Goal: Transaction & Acquisition: Purchase product/service

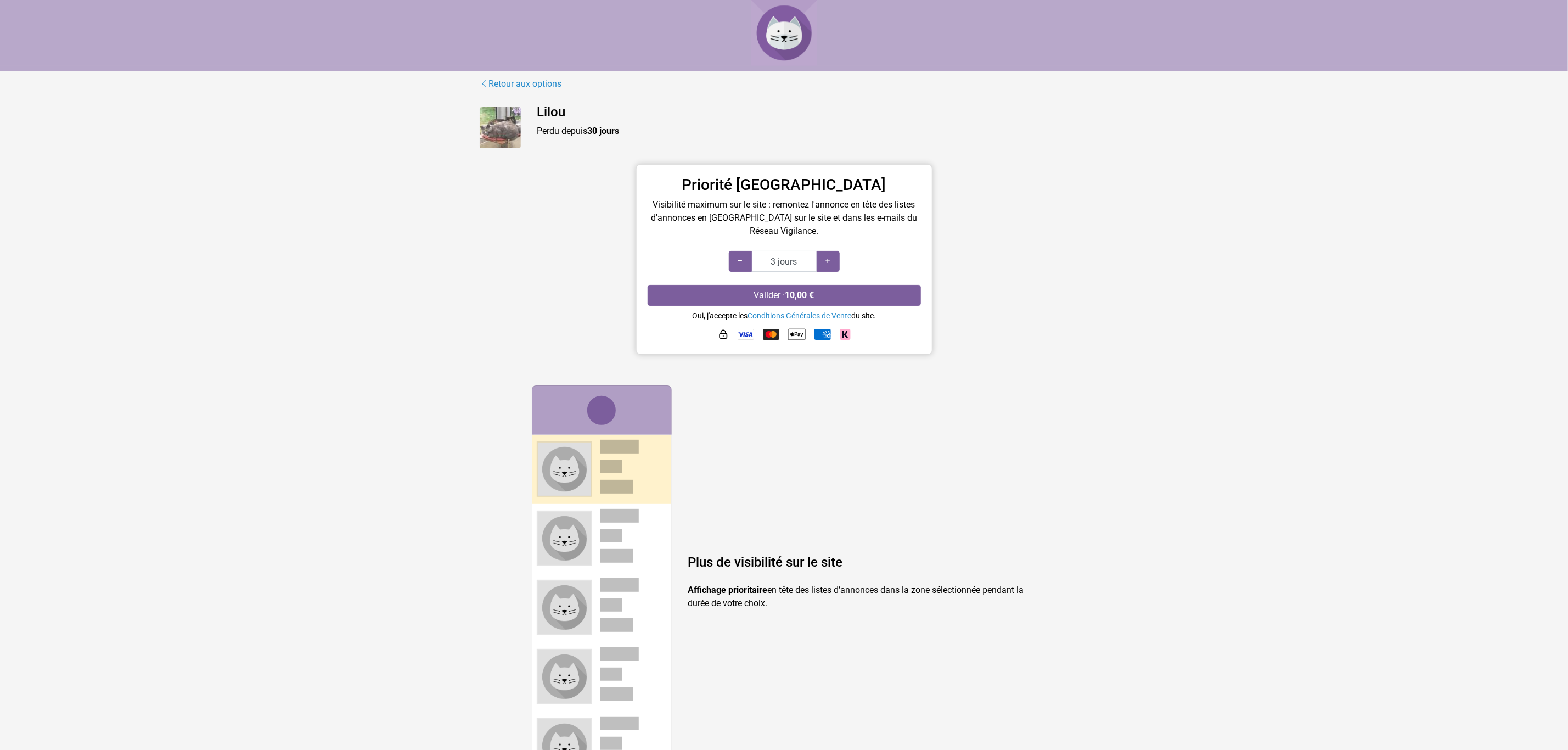
click at [505, 134] on img at bounding box center [499, 127] width 41 height 41
click at [828, 258] on icon at bounding box center [828, 261] width 9 height 10
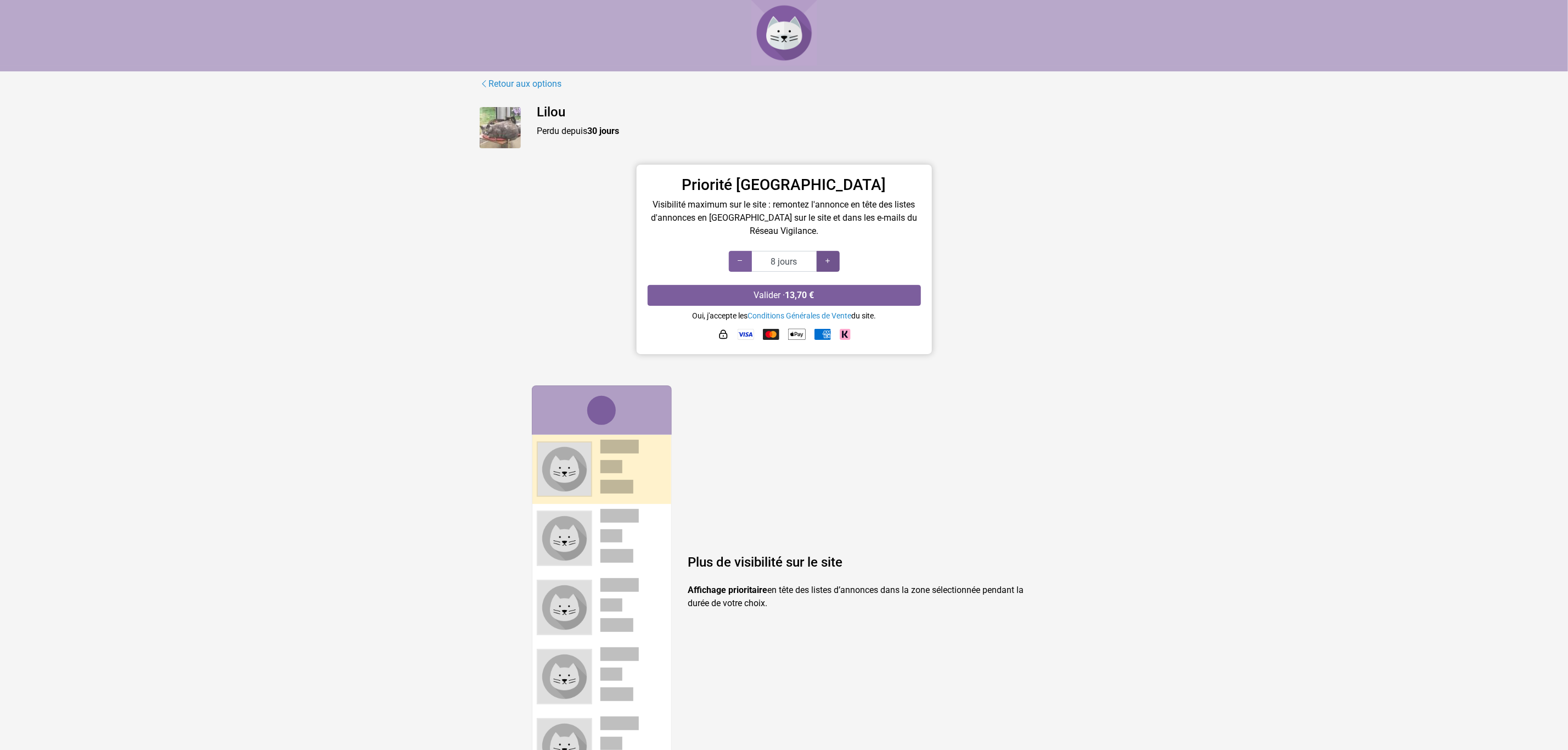
click at [828, 258] on icon at bounding box center [828, 261] width 9 height 10
type input "9 jours"
click at [828, 258] on icon at bounding box center [828, 261] width 9 height 10
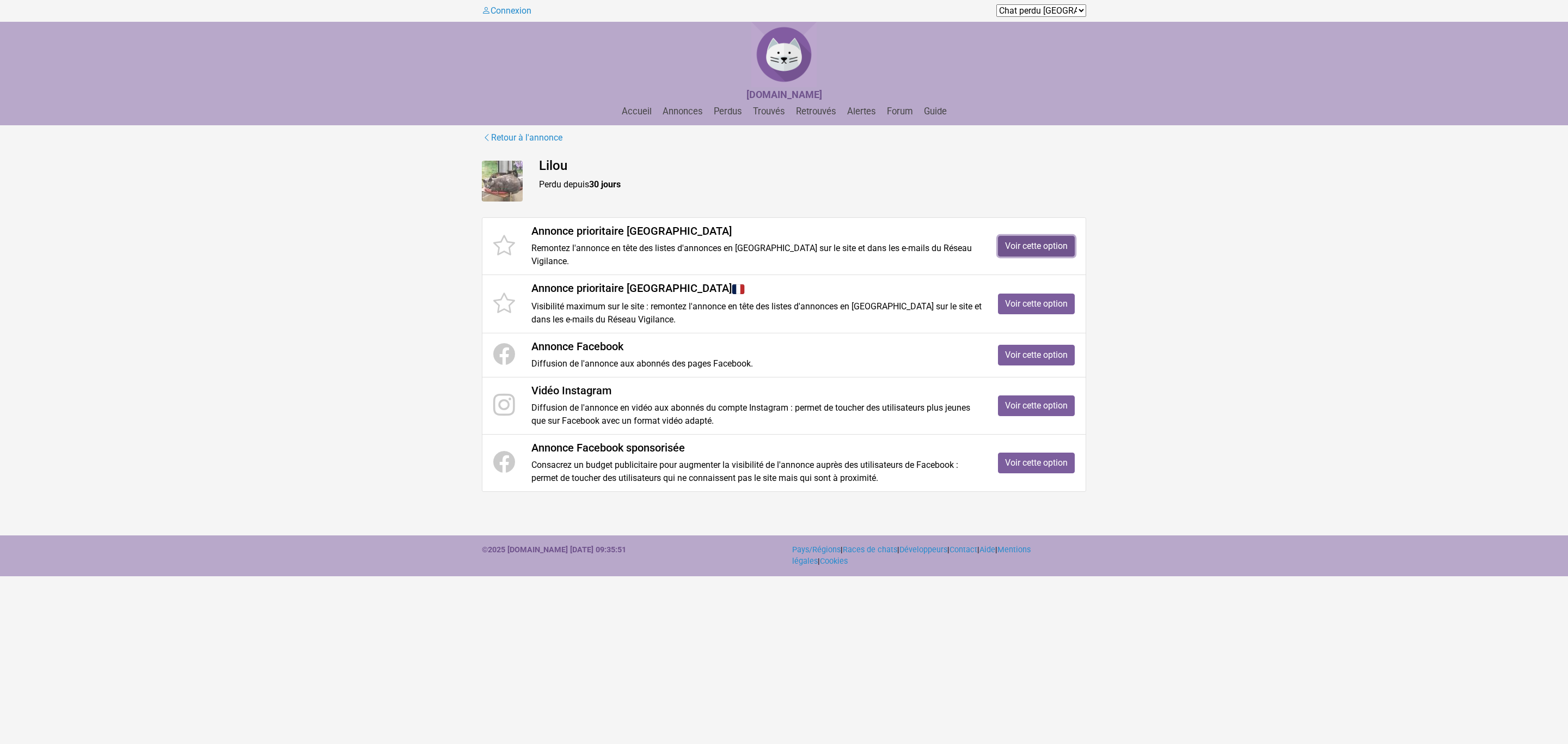
click at [1026, 243] on link "Voir cette option" at bounding box center [1036, 246] width 77 height 21
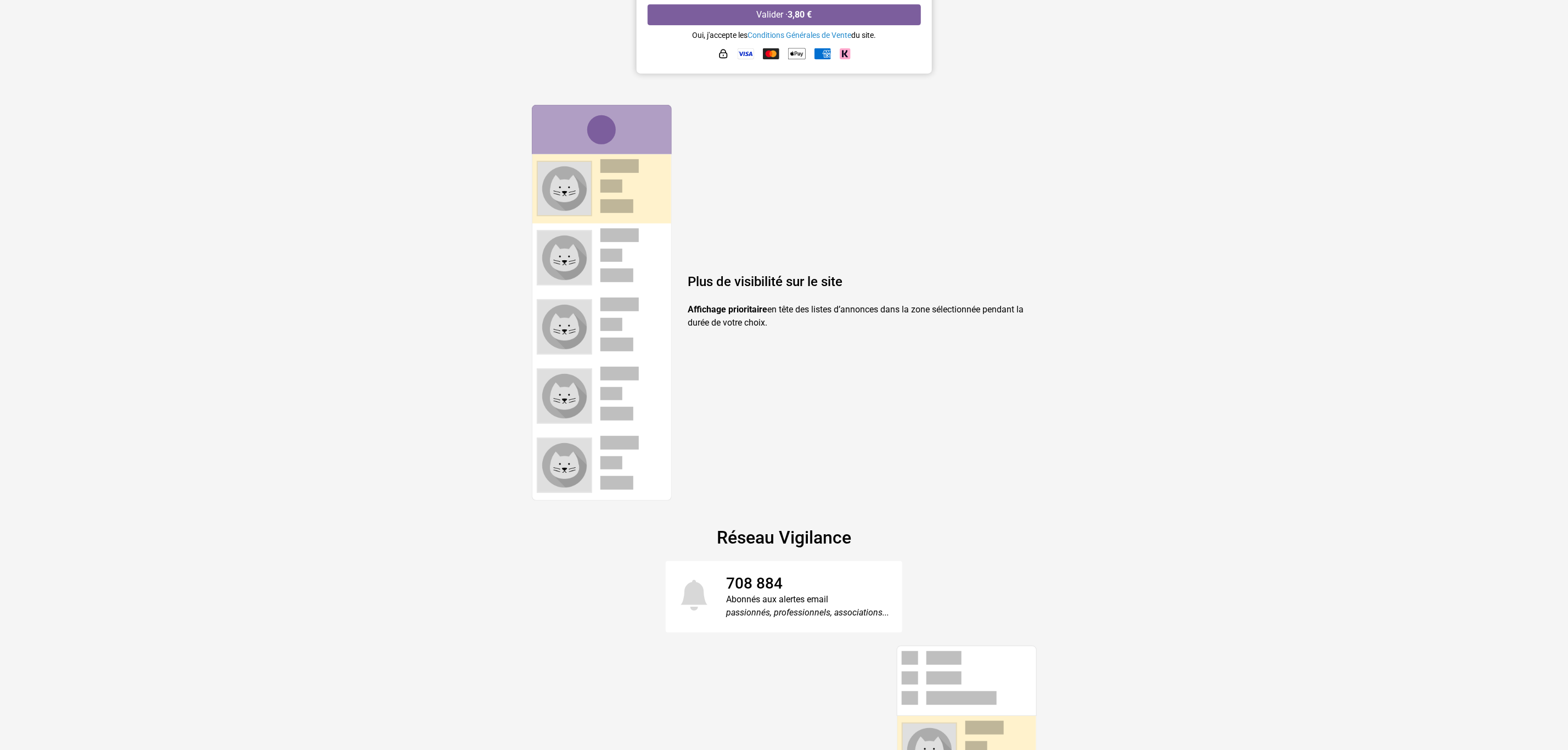
scroll to position [329, 0]
